Goal: Check status

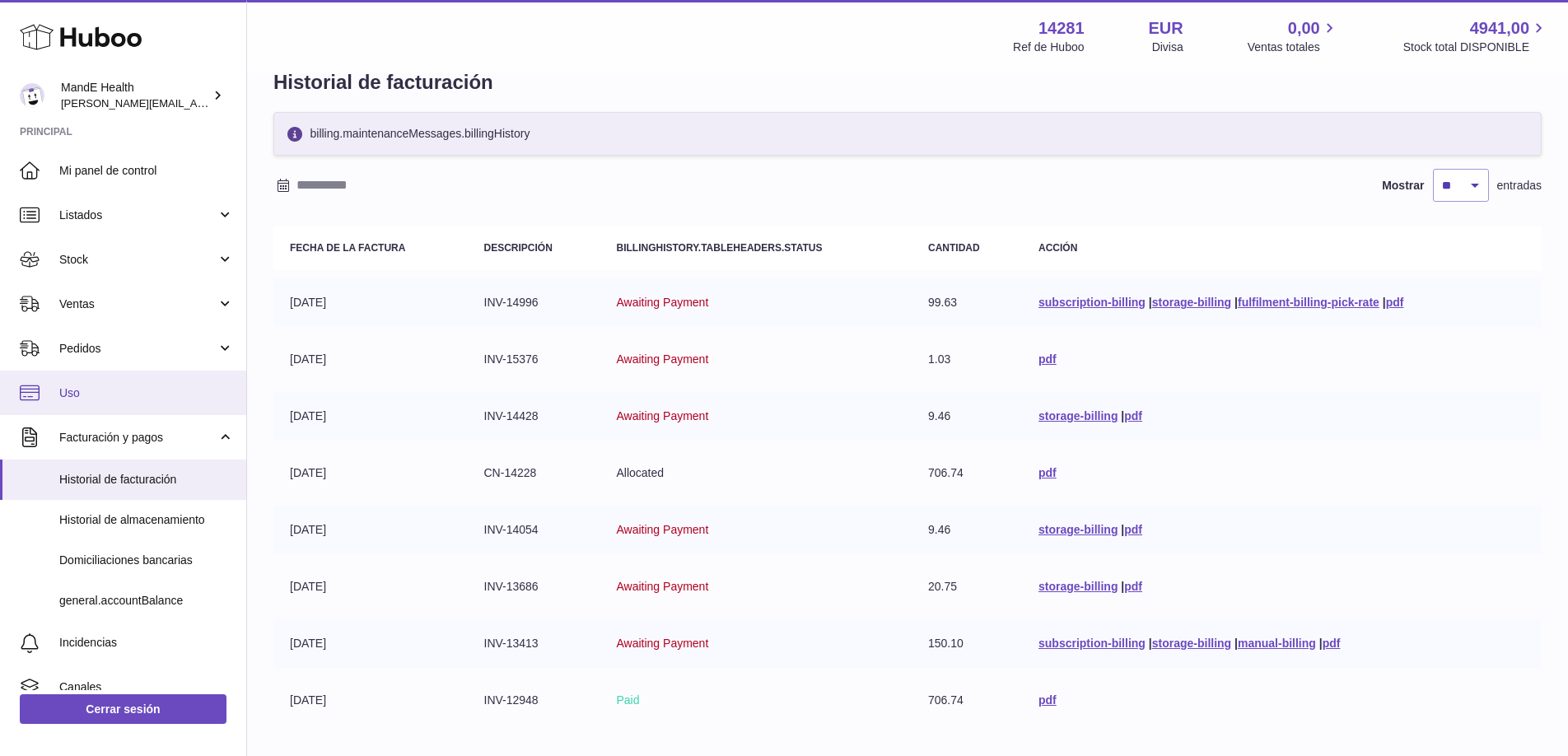
click at [111, 406] on link "Uso" at bounding box center [123, 393] width 246 height 45
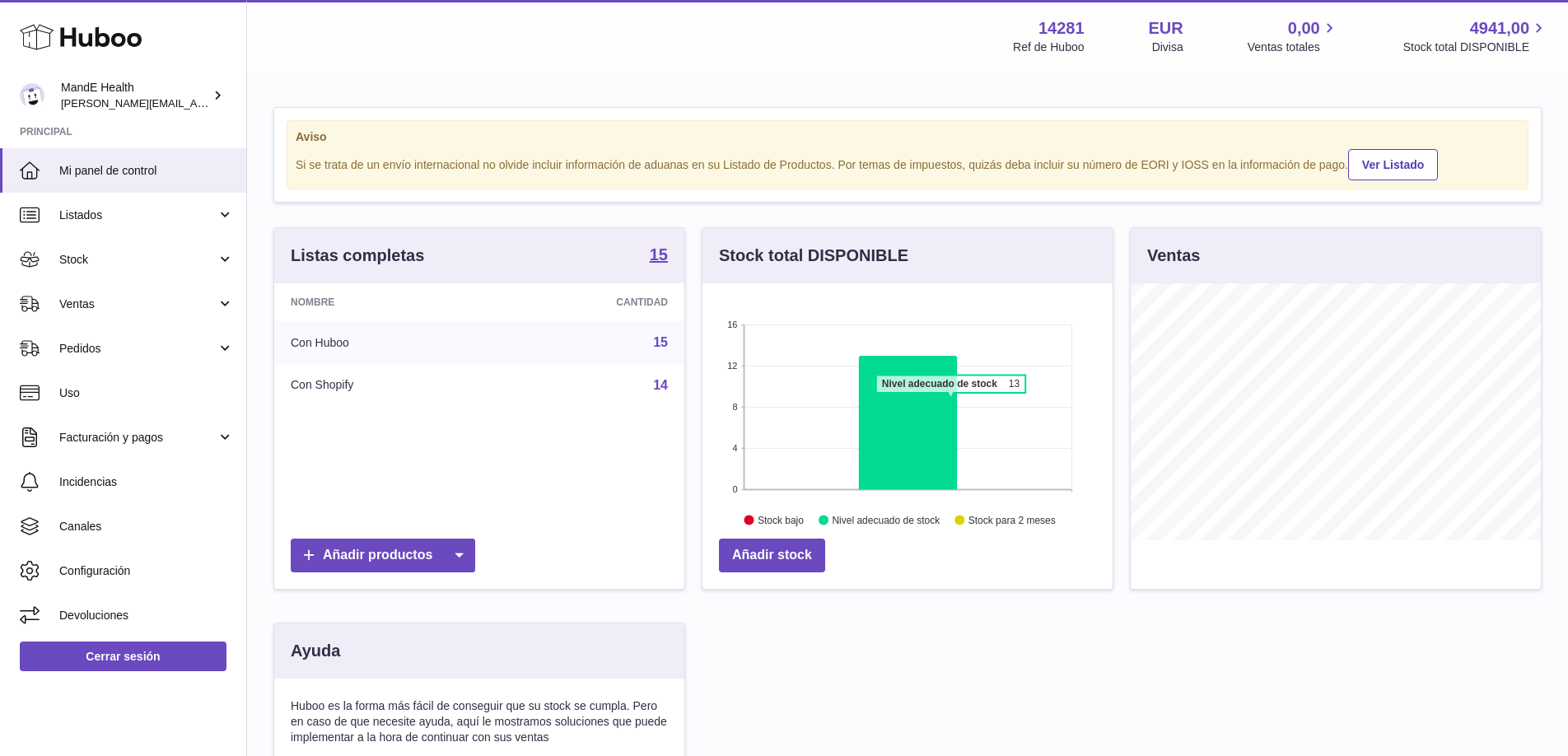
scroll to position [257, 410]
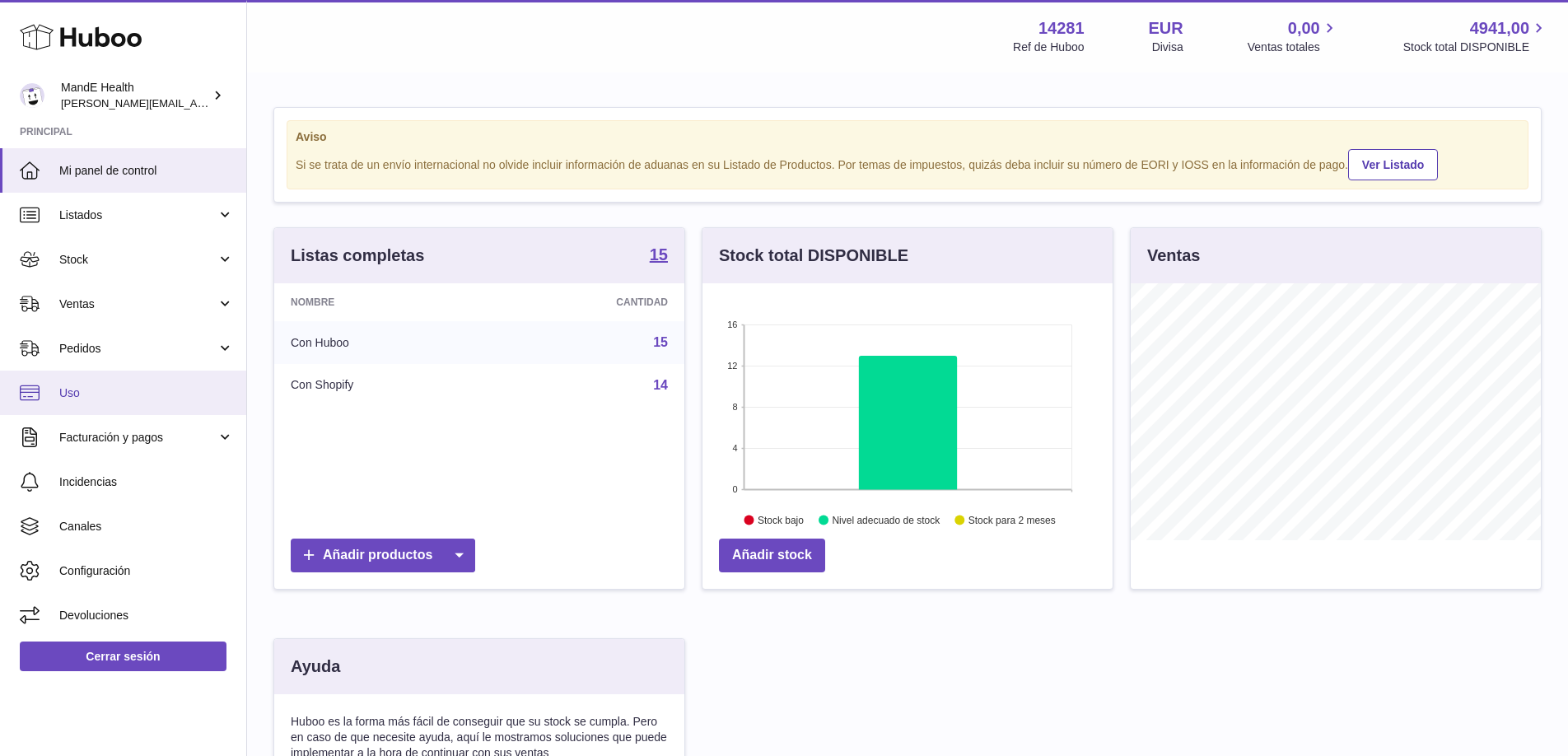
click at [70, 394] on span "Uso" at bounding box center [147, 393] width 175 height 16
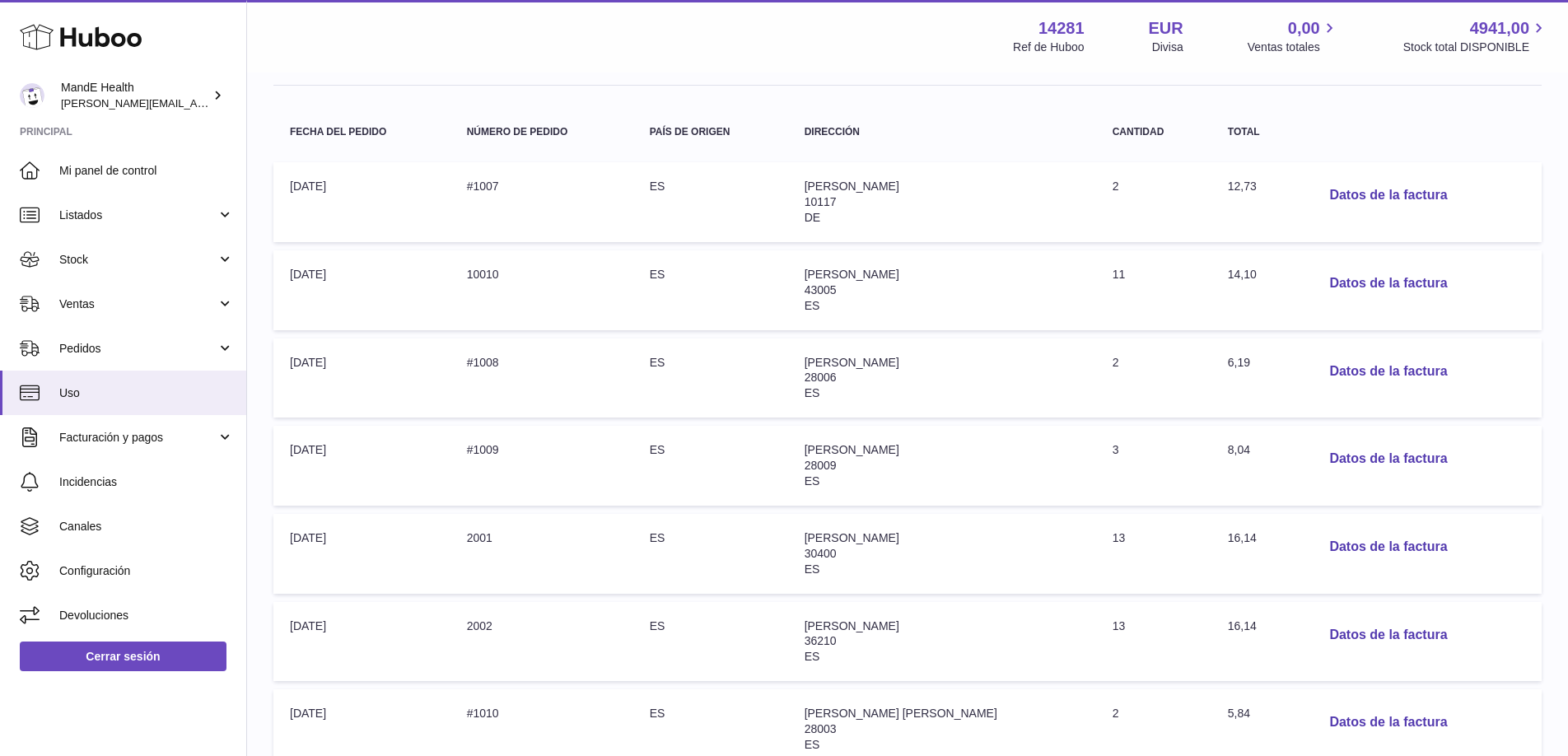
scroll to position [383, 0]
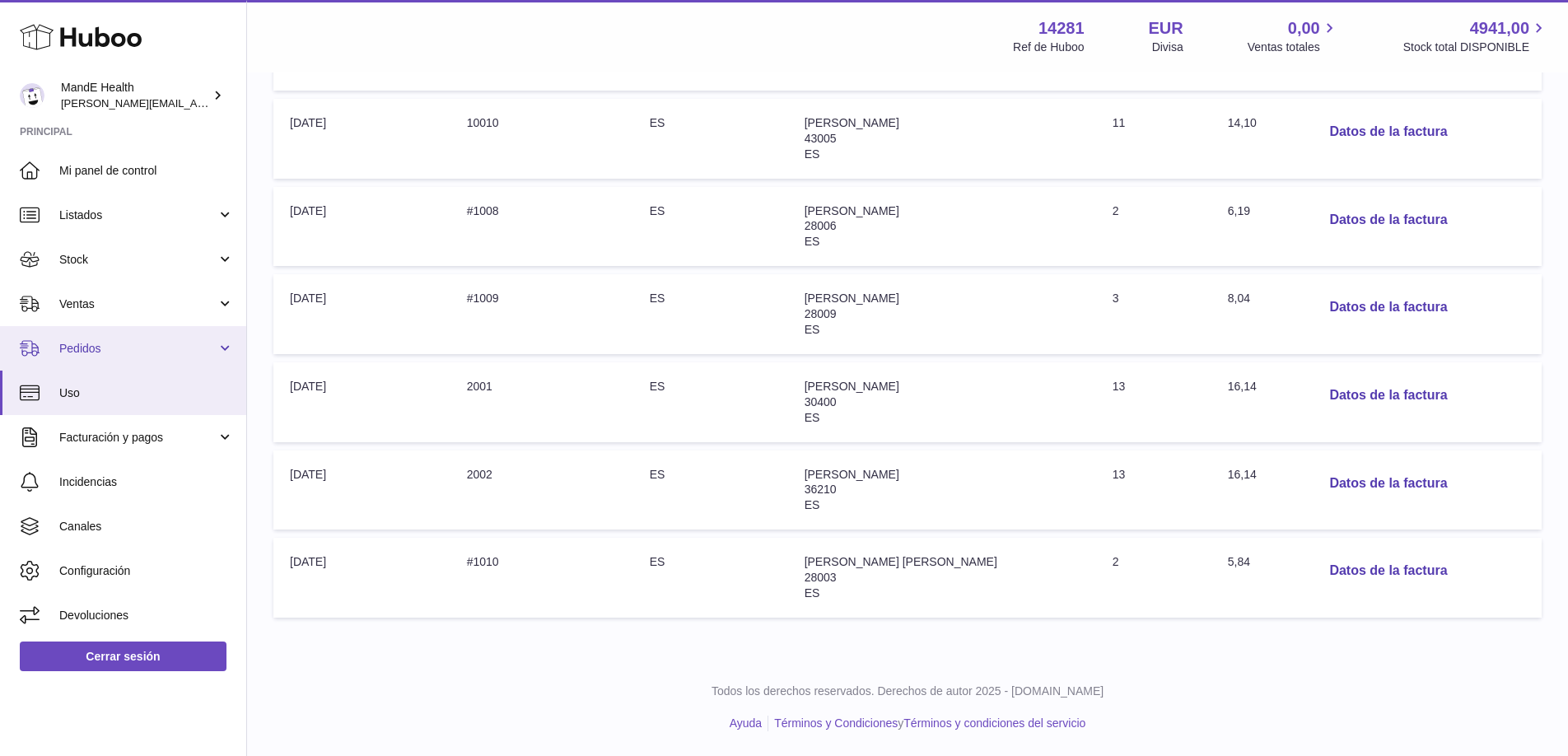
click at [114, 339] on link "Pedidos" at bounding box center [123, 349] width 246 height 45
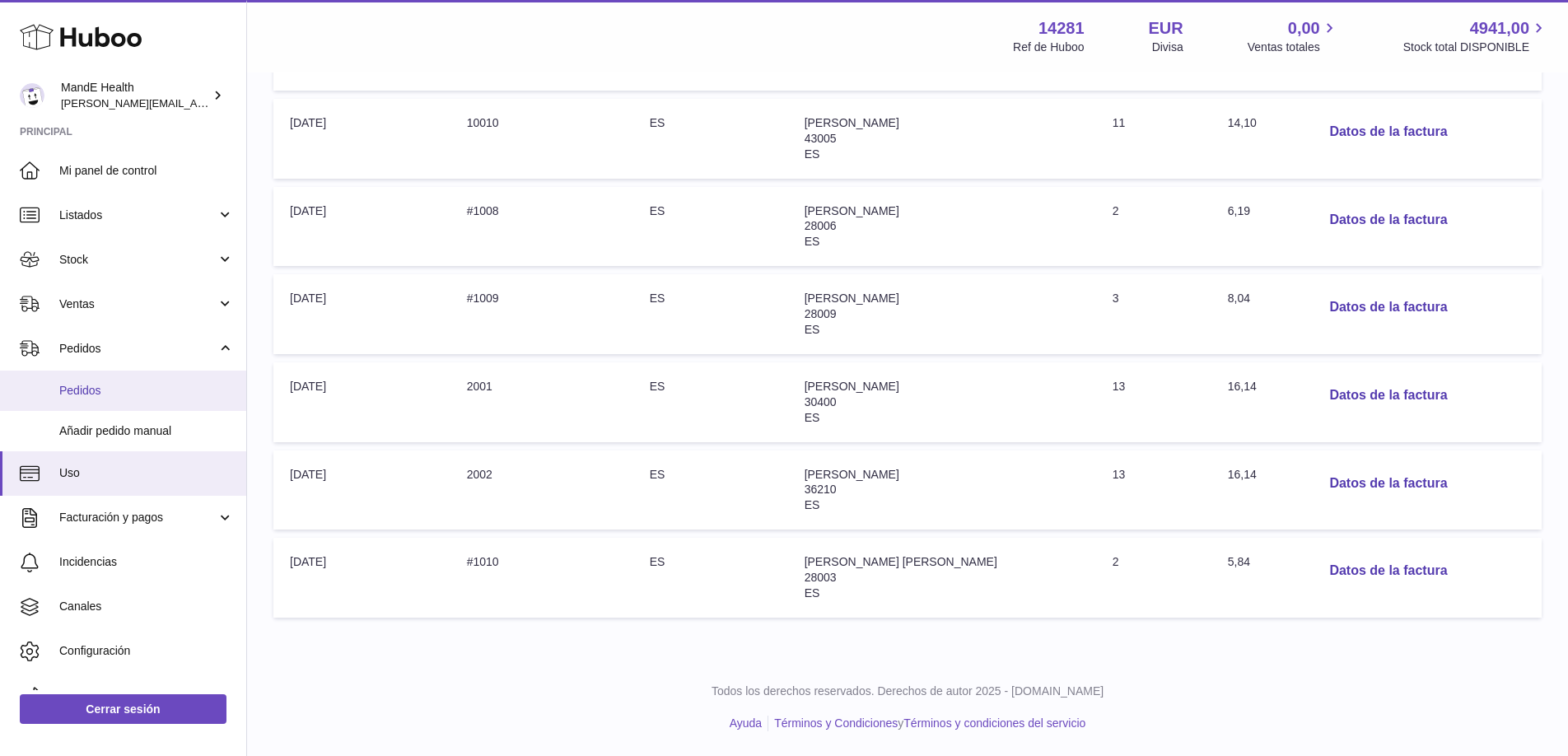
click at [103, 394] on span "Pedidos" at bounding box center [147, 391] width 175 height 16
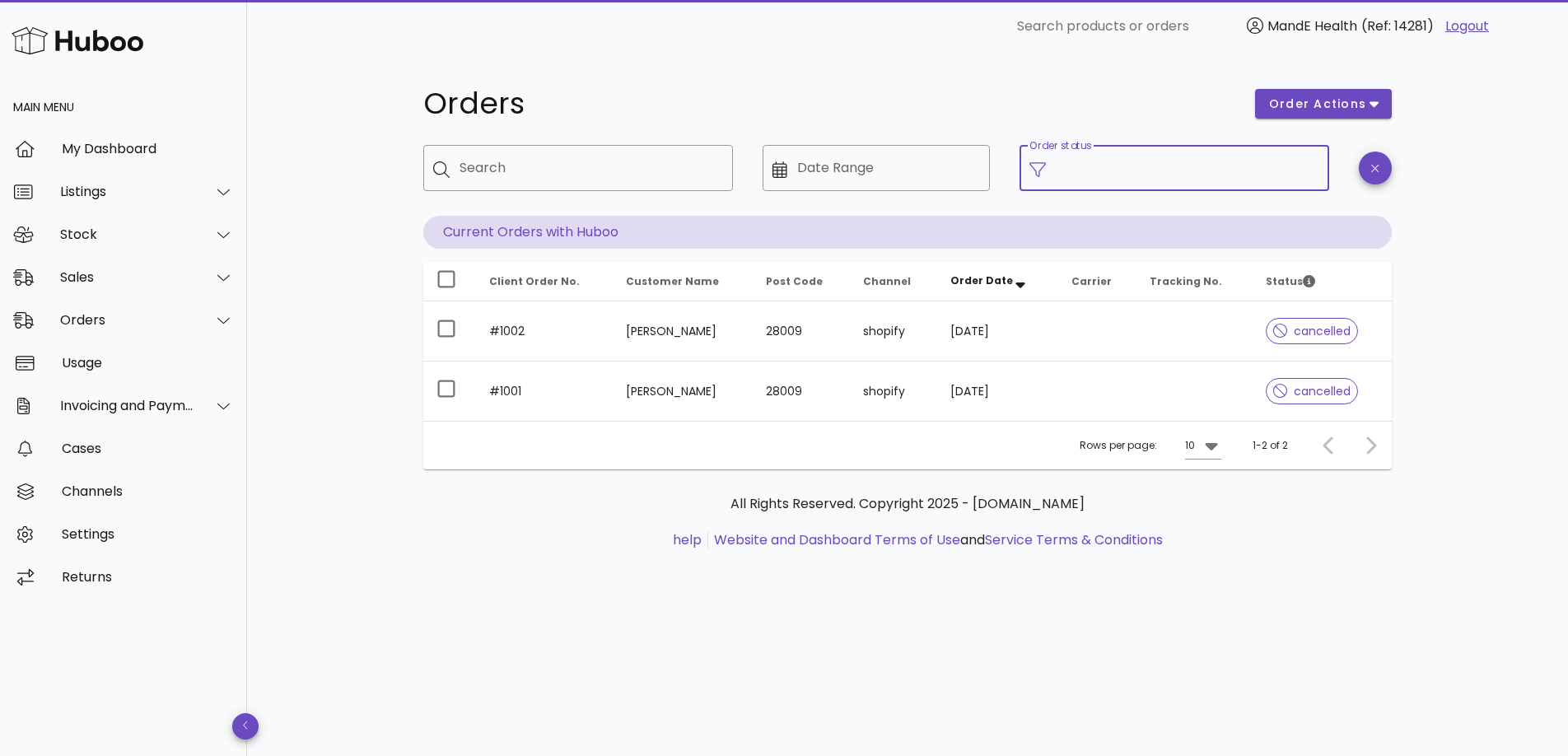
click at [1118, 160] on input "Order status" at bounding box center [1187, 168] width 264 height 27
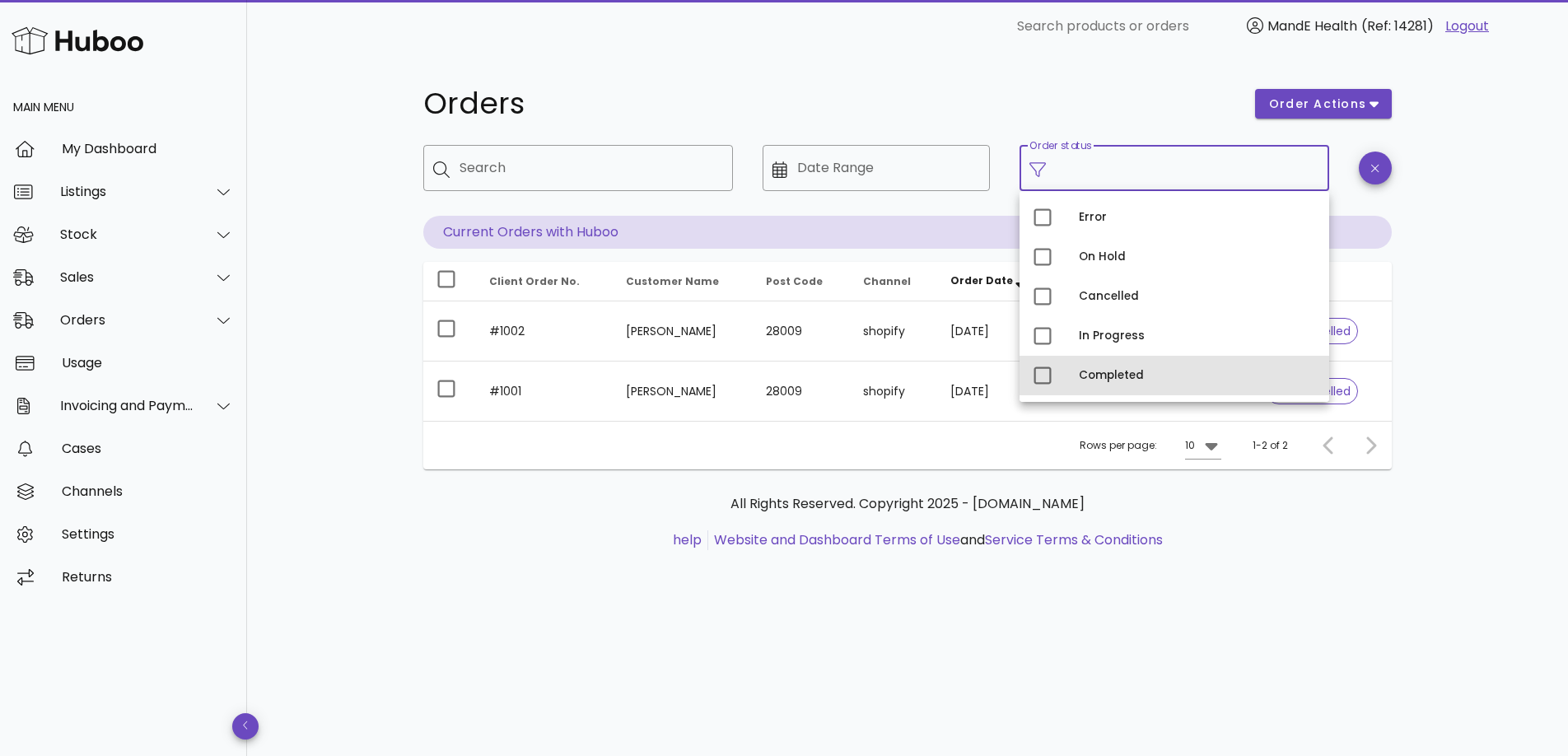
click at [1083, 372] on div "Completed" at bounding box center [1197, 375] width 237 height 13
type input "**********"
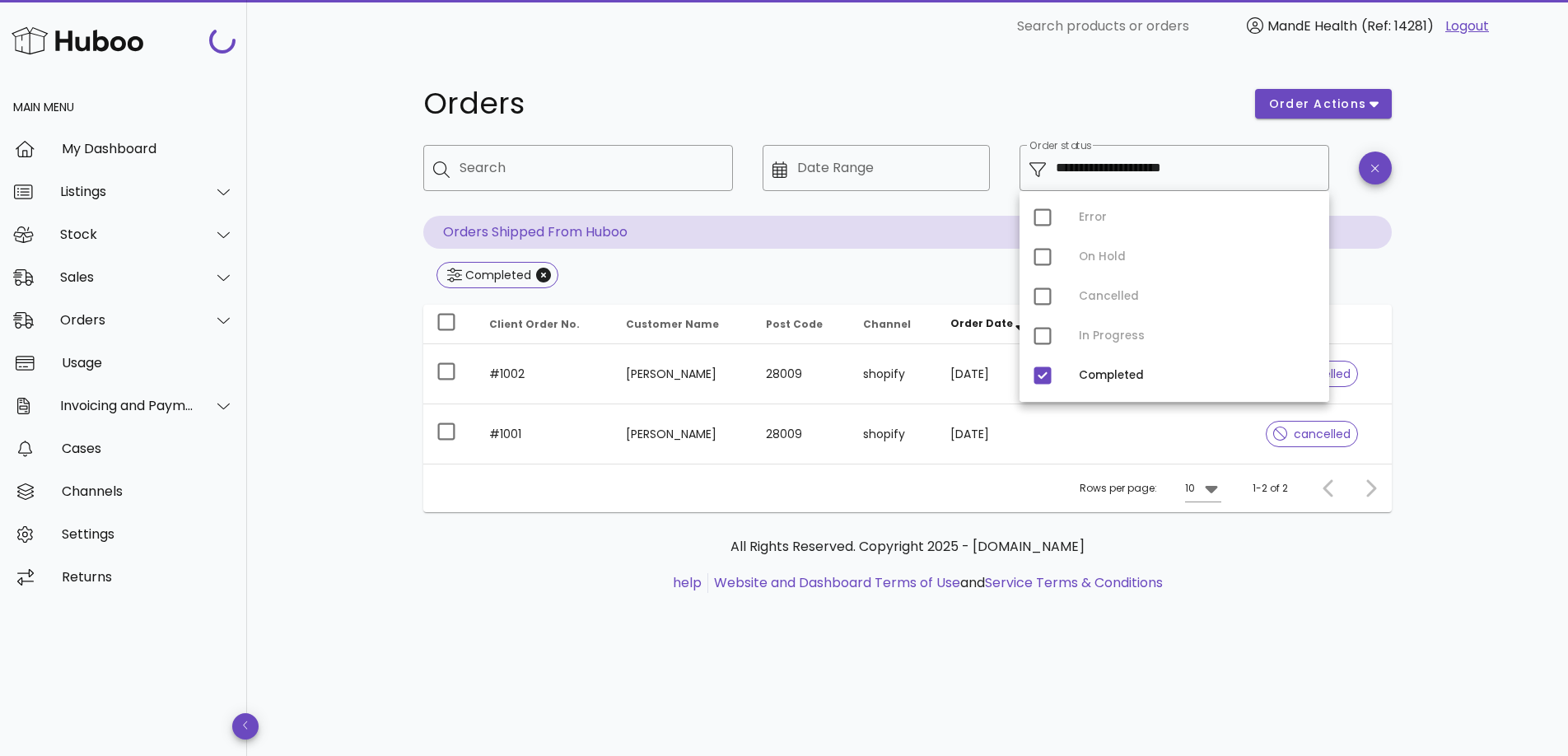
click at [1528, 242] on div "**********" at bounding box center [907, 404] width 1321 height 703
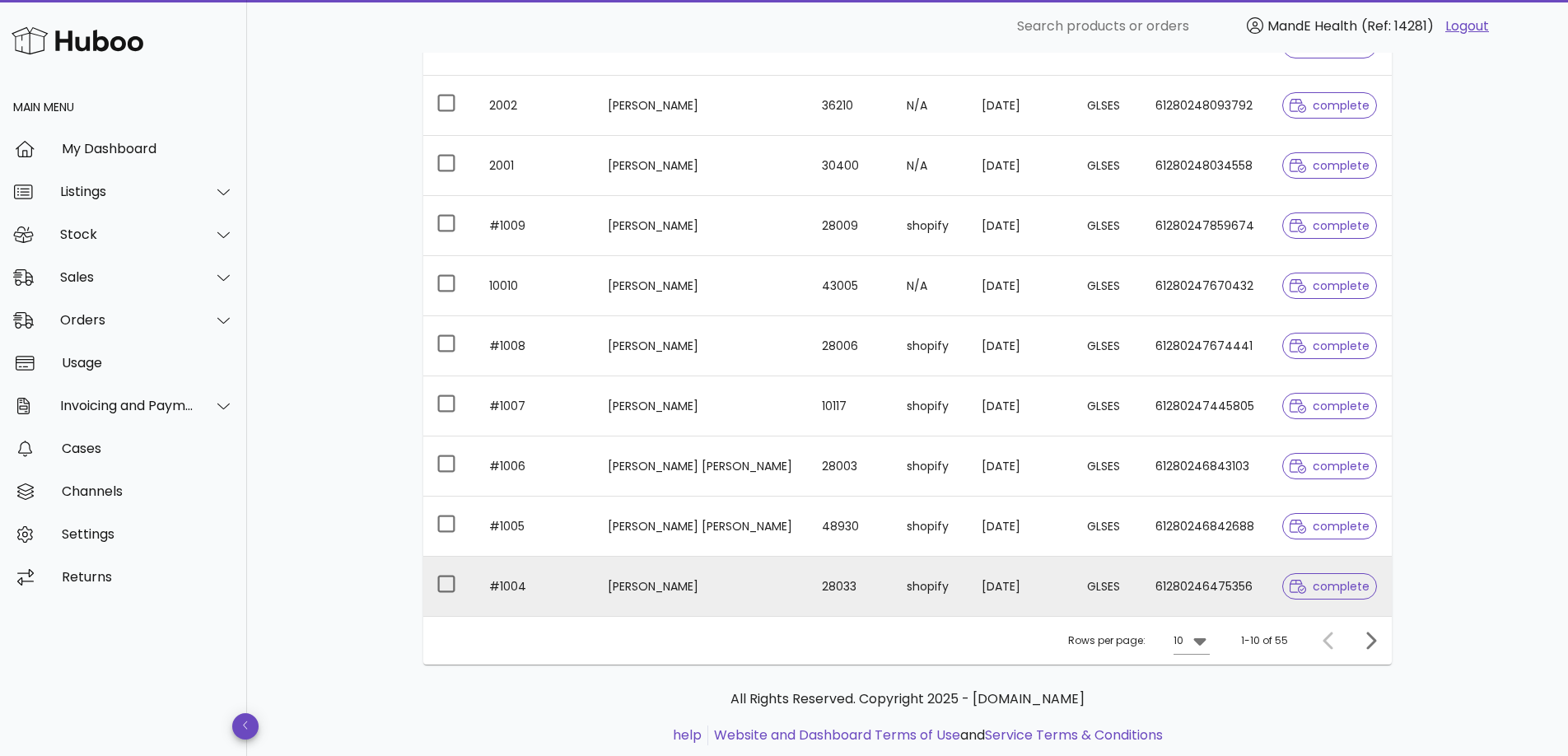
scroll to position [371, 0]
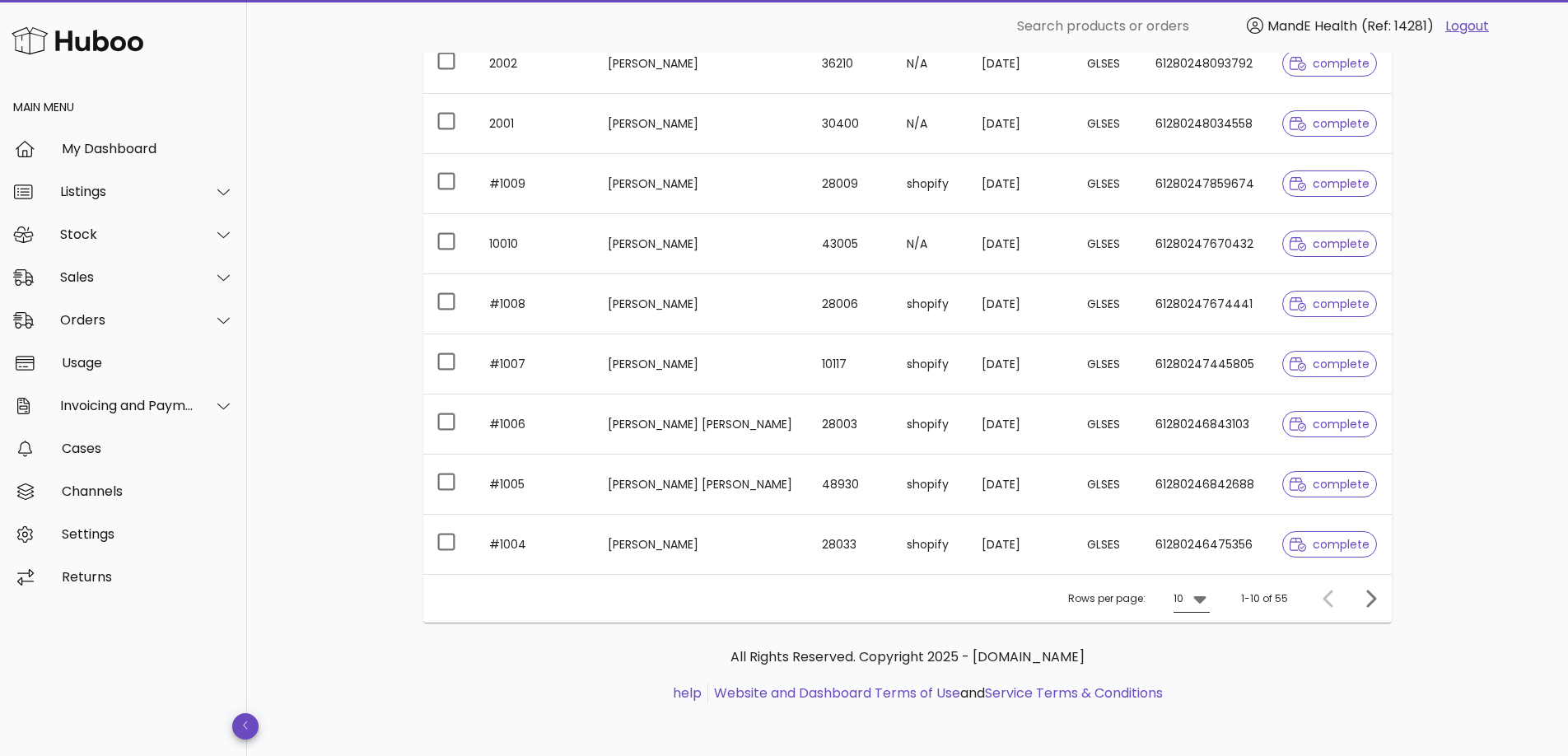
click at [1195, 600] on icon at bounding box center [1200, 598] width 20 height 20
click at [1194, 653] on div "25" at bounding box center [1197, 651] width 16 height 16
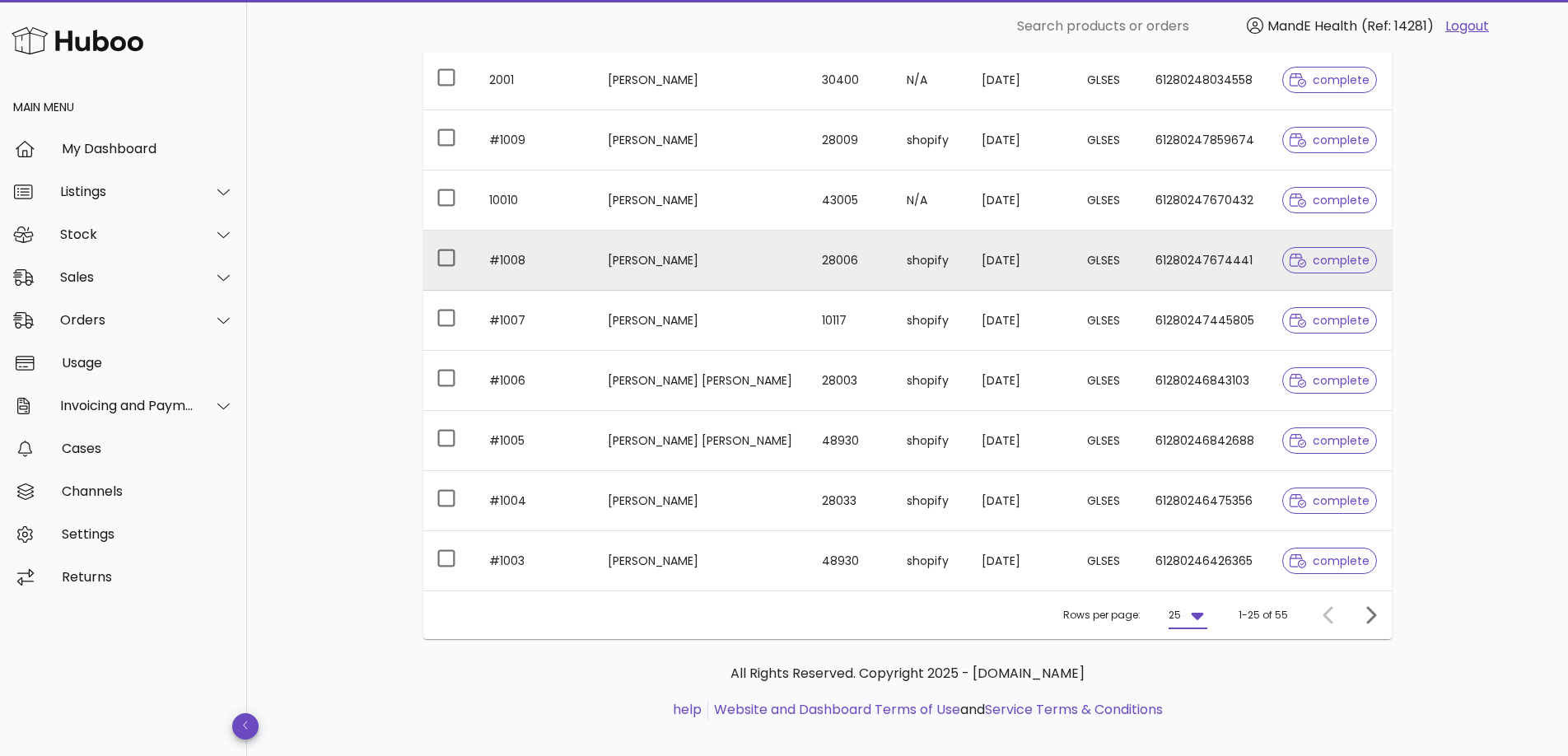
scroll to position [431, 0]
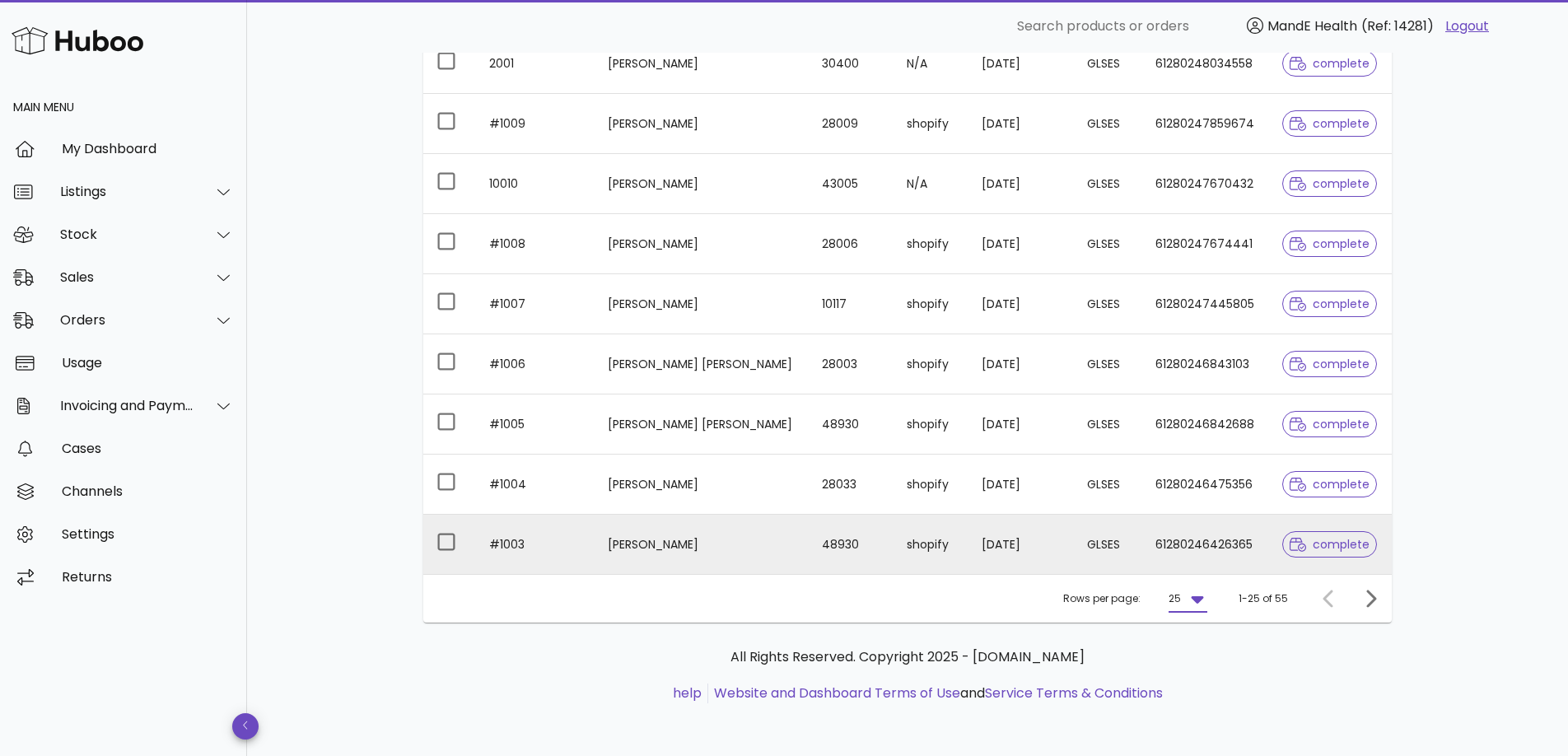
click at [1142, 547] on td "61280246426365" at bounding box center [1205, 544] width 127 height 60
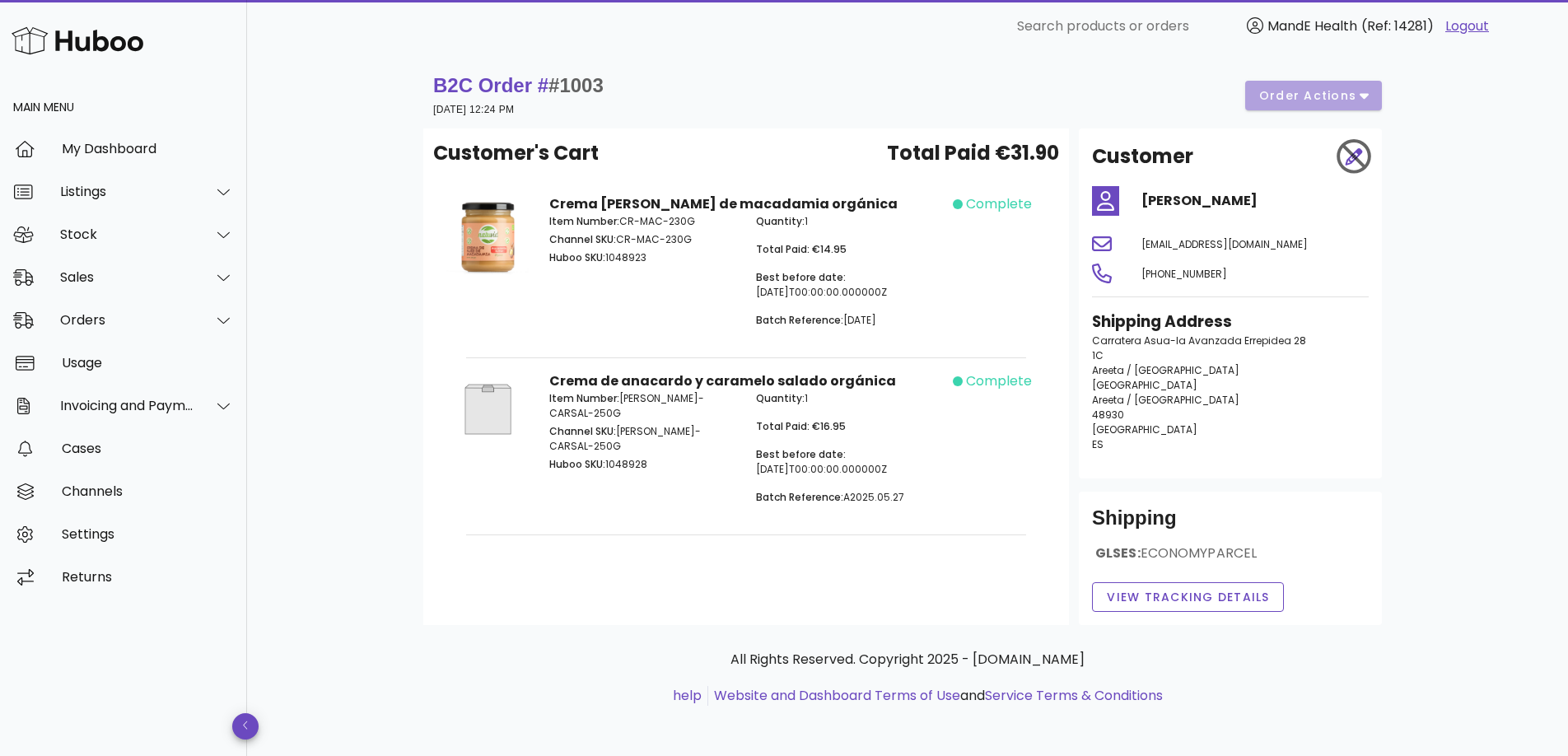
scroll to position [431, 0]
